Goal: Information Seeking & Learning: Learn about a topic

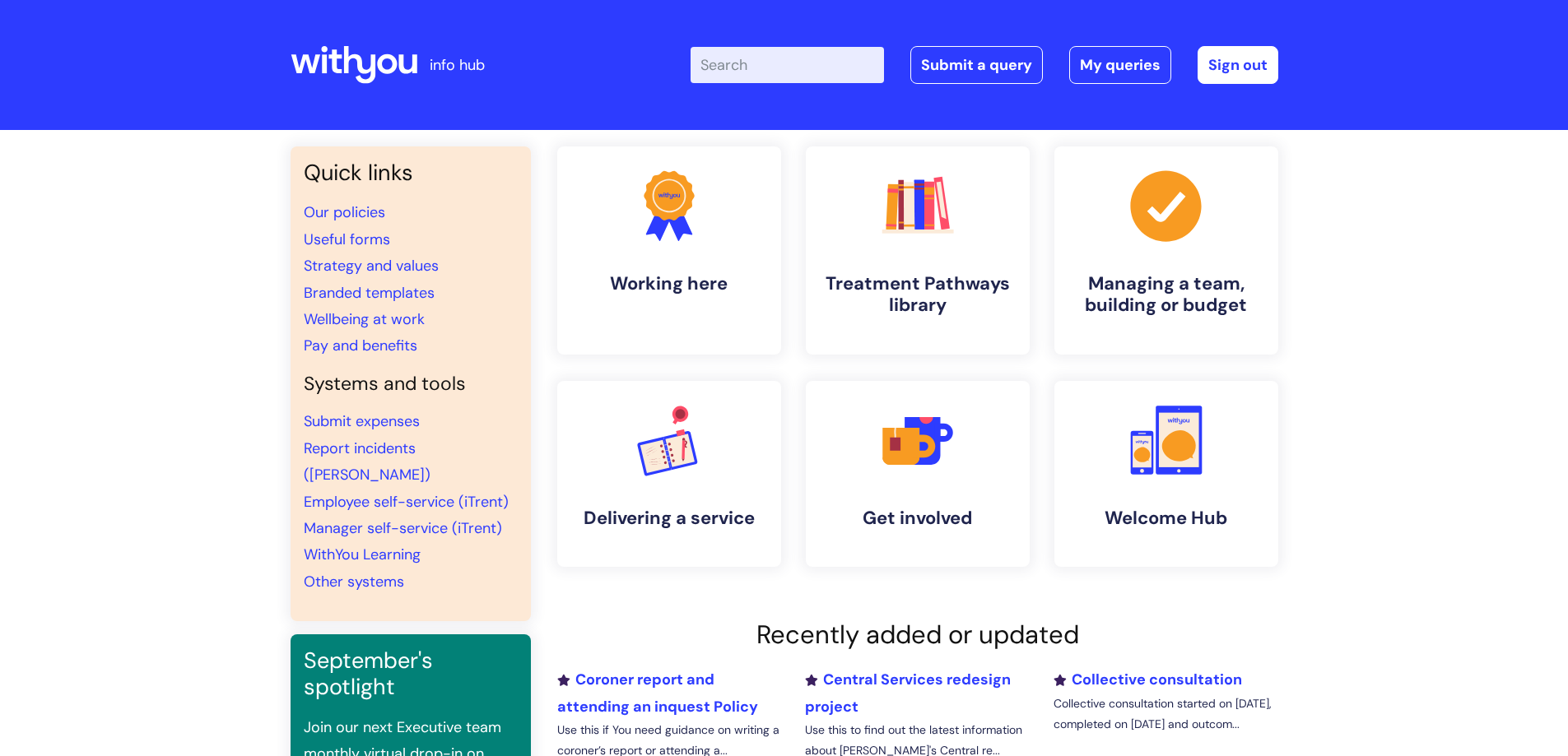
click at [785, 72] on input "Enter your search term here..." at bounding box center [787, 65] width 193 height 37
type input "student placement"
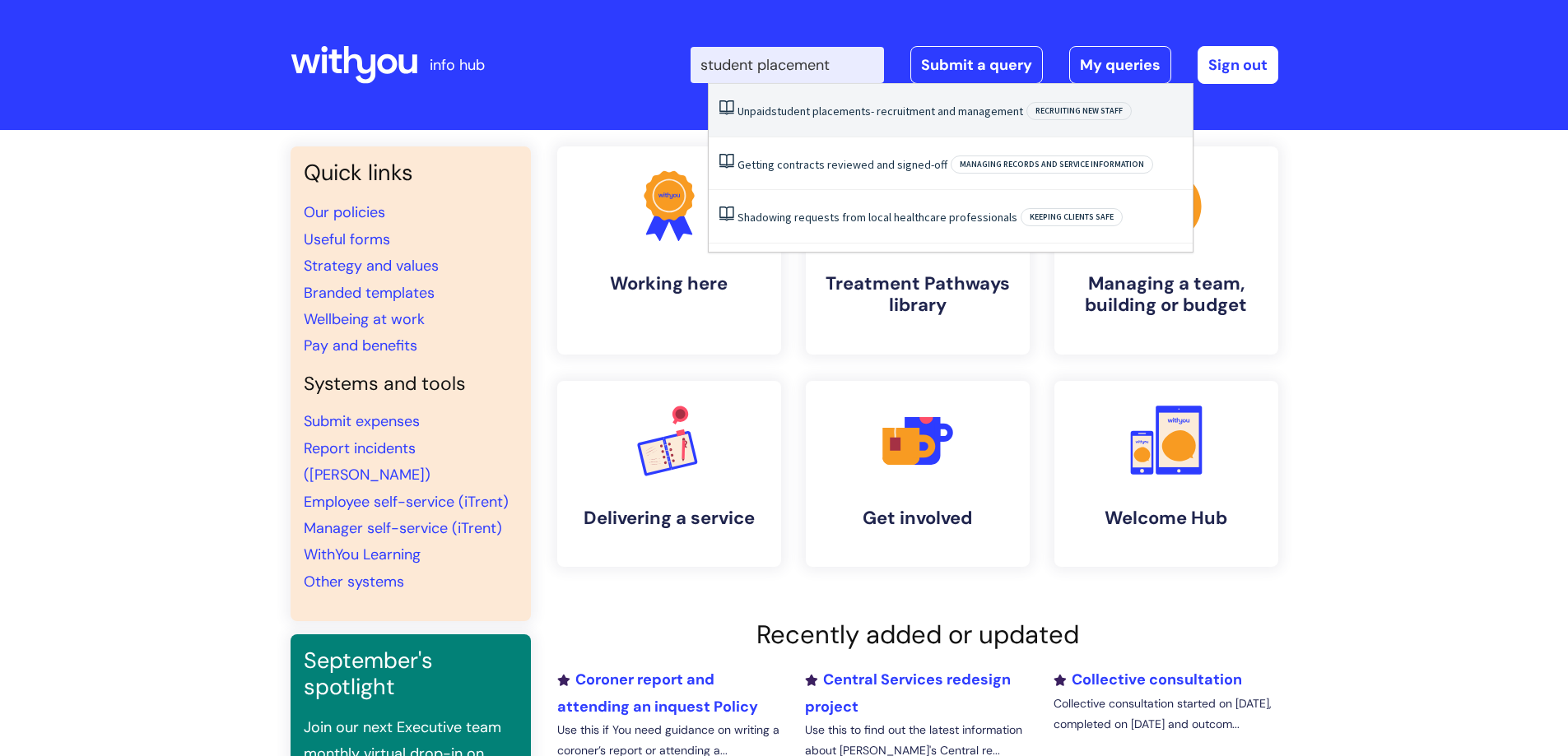
click at [884, 120] on li "Unpaid student placements - recruitment and management Recruiting new staff" at bounding box center [950, 111] width 484 height 54
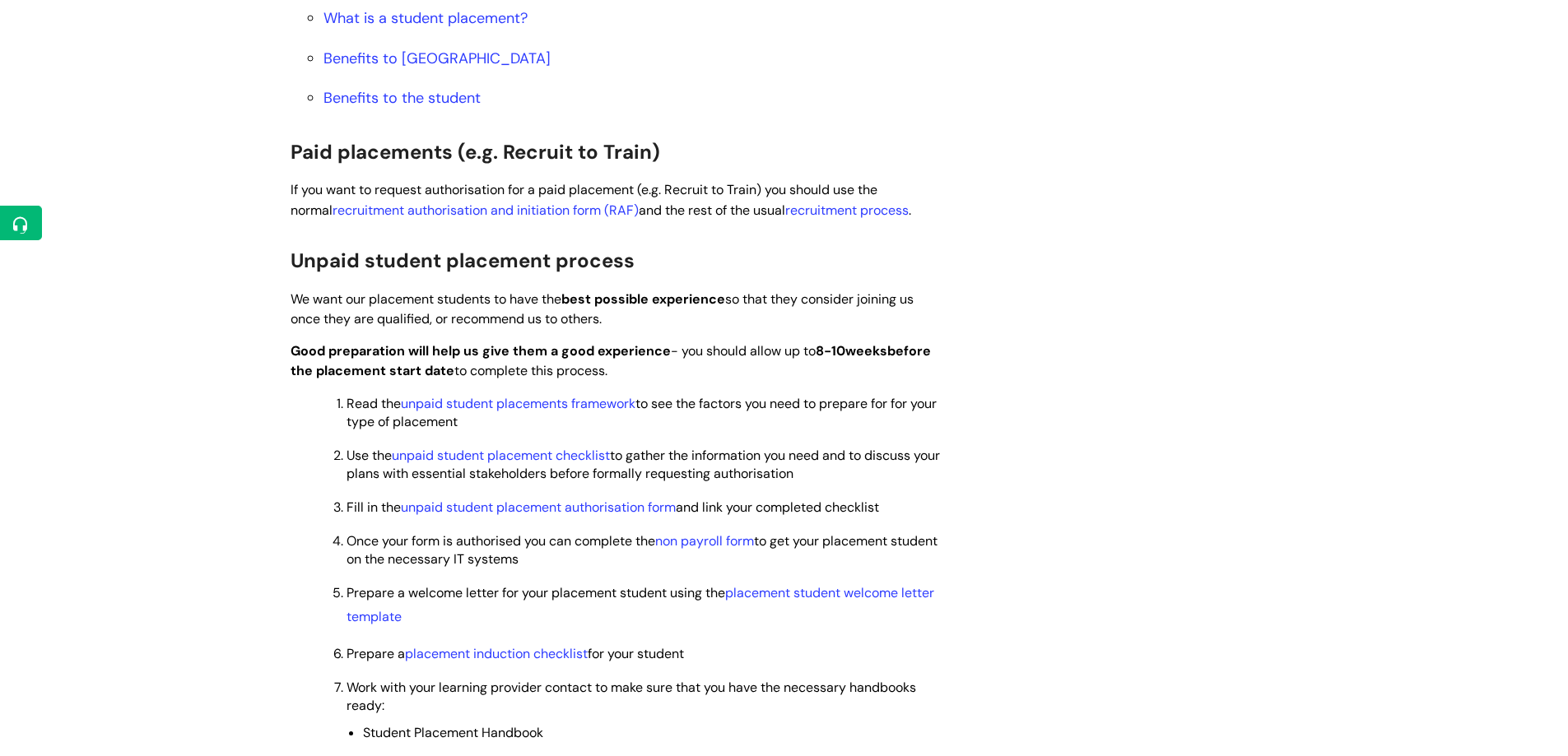
scroll to position [1002, 0]
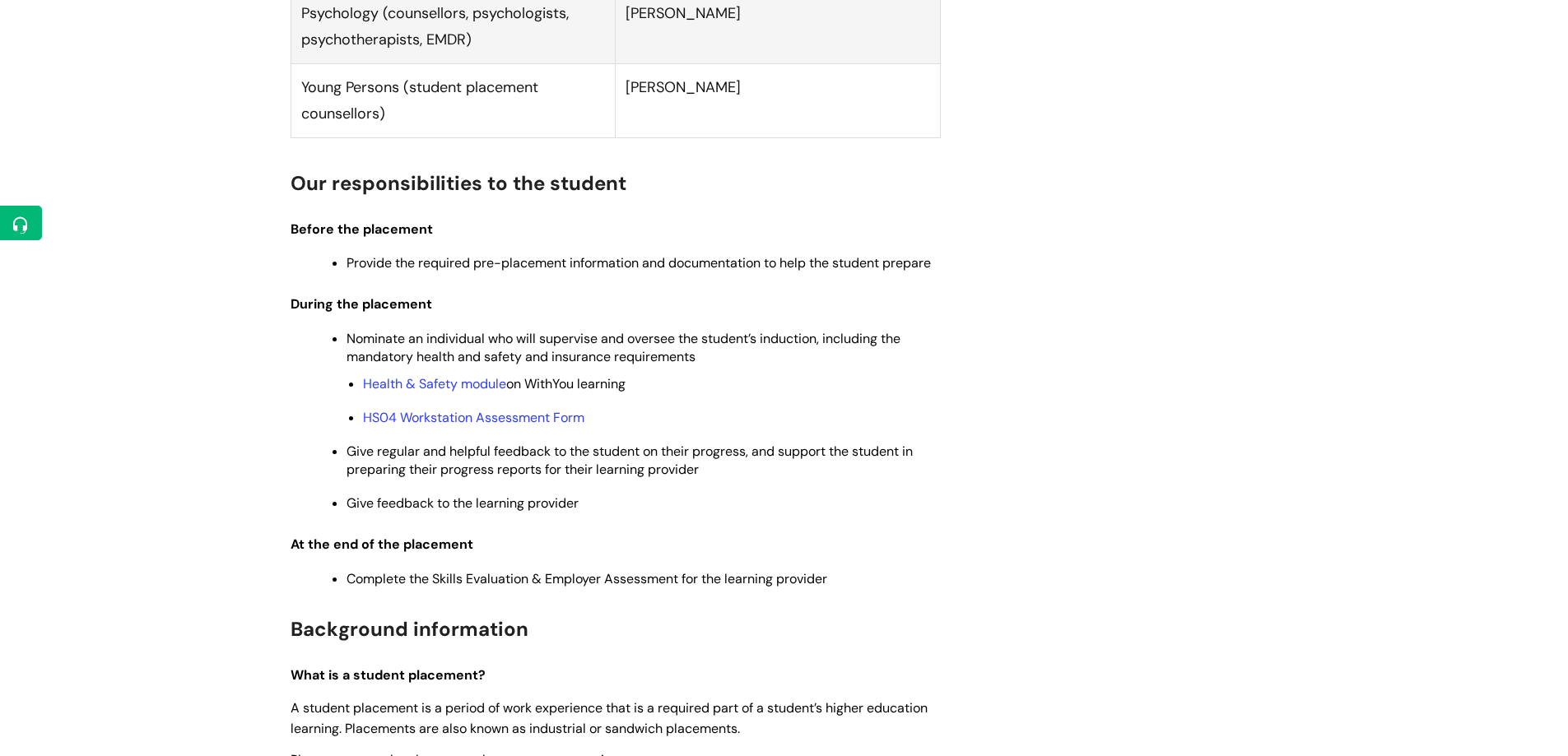
scroll to position [2236, 0]
